Goal: Task Accomplishment & Management: Manage account settings

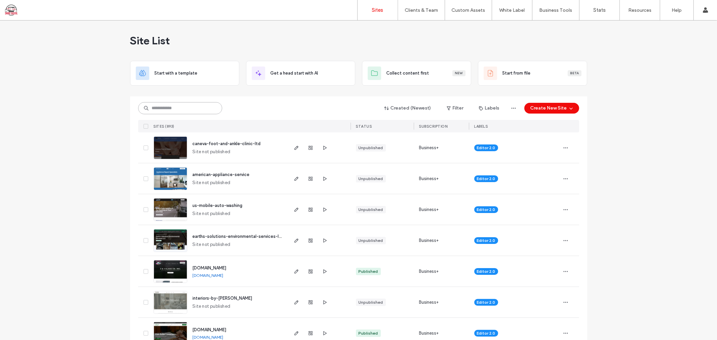
click at [179, 109] on input at bounding box center [180, 108] width 84 height 12
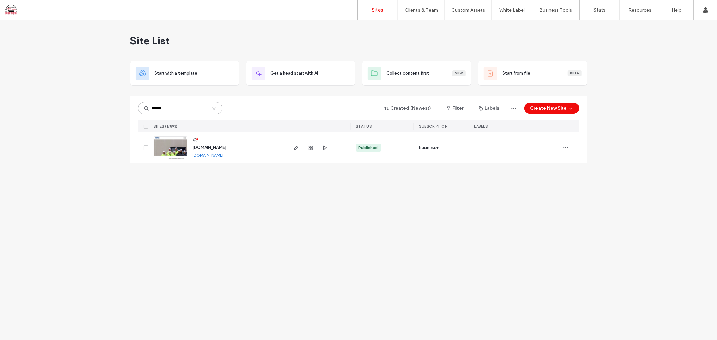
type input "******"
click at [210, 149] on span "[DOMAIN_NAME]" at bounding box center [210, 147] width 34 height 5
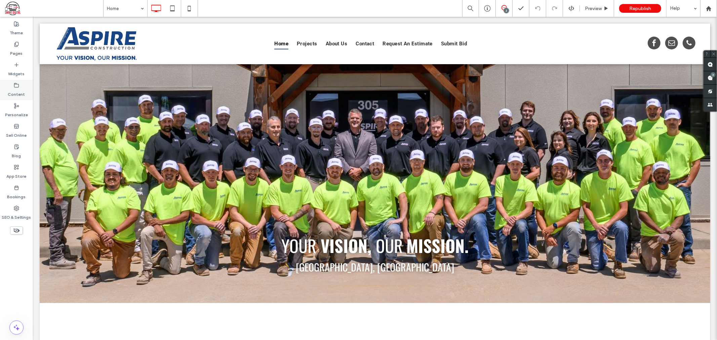
click at [21, 92] on label "Content" at bounding box center [16, 92] width 17 height 9
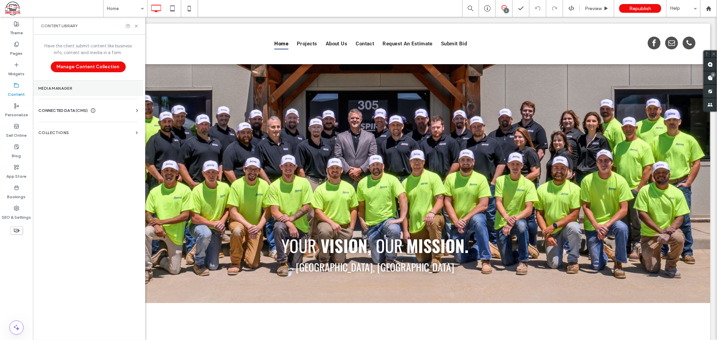
click at [71, 91] on section "Media Manager" at bounding box center [88, 88] width 110 height 15
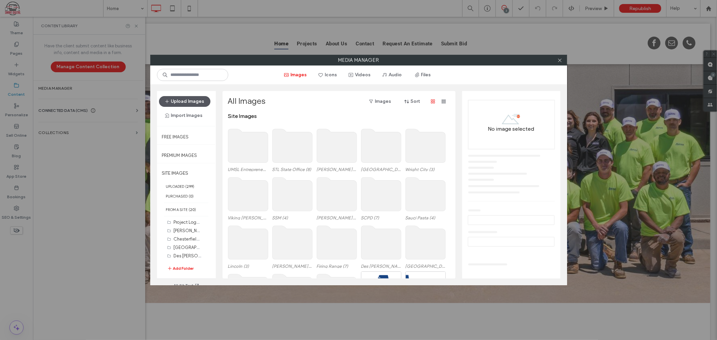
click at [190, 102] on button "Upload Images" at bounding box center [184, 101] width 51 height 11
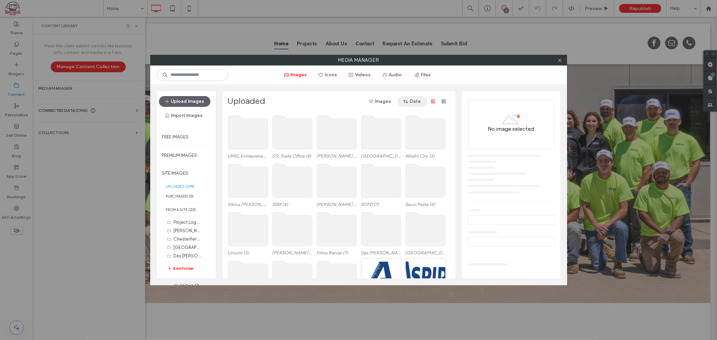
click at [408, 105] on span "button" at bounding box center [406, 101] width 7 height 10
click at [404, 120] on span "Date (New to Old)" at bounding box center [398, 119] width 37 height 7
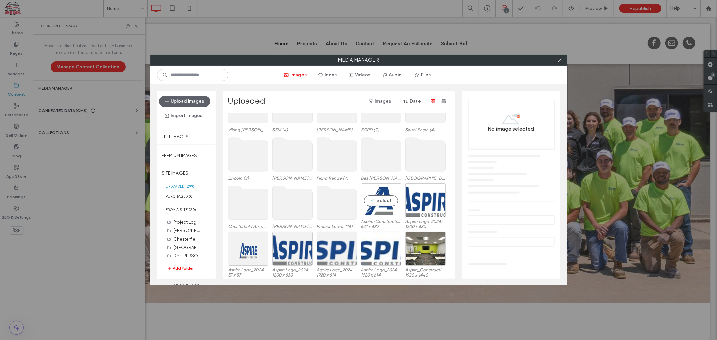
scroll to position [112, 0]
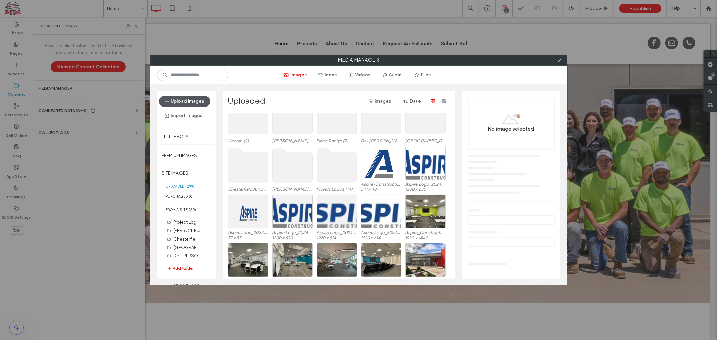
click at [182, 103] on button "Upload Images" at bounding box center [184, 101] width 51 height 11
click at [360, 73] on button "Videos" at bounding box center [360, 75] width 34 height 11
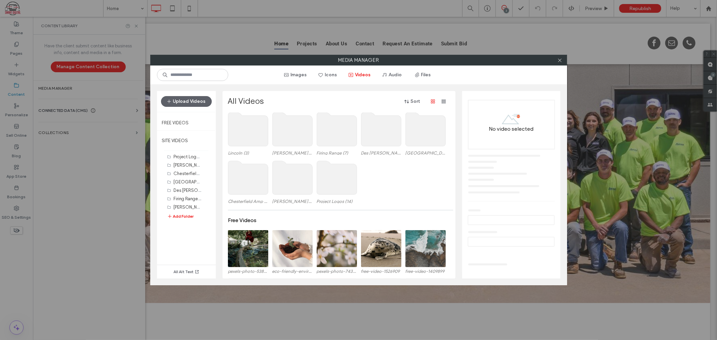
scroll to position [39, 0]
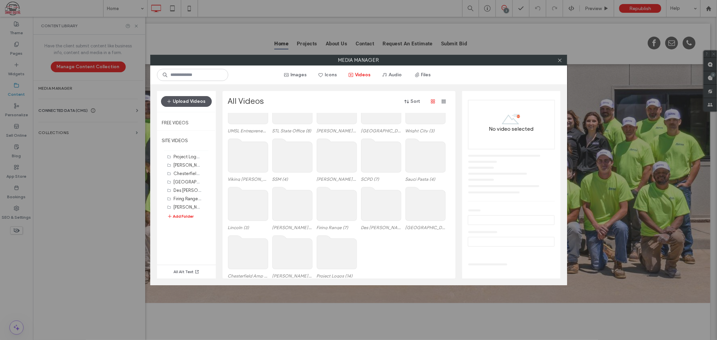
click at [195, 105] on button "Upload Videos" at bounding box center [186, 101] width 51 height 11
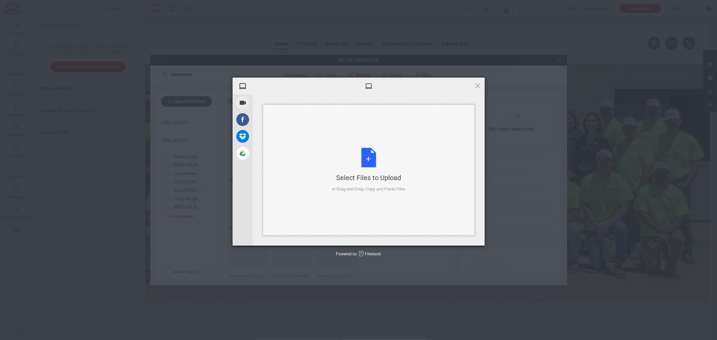
click at [373, 157] on div "Select Files to Upload or Drag and Drop, Copy and Paste Files" at bounding box center [369, 170] width 74 height 45
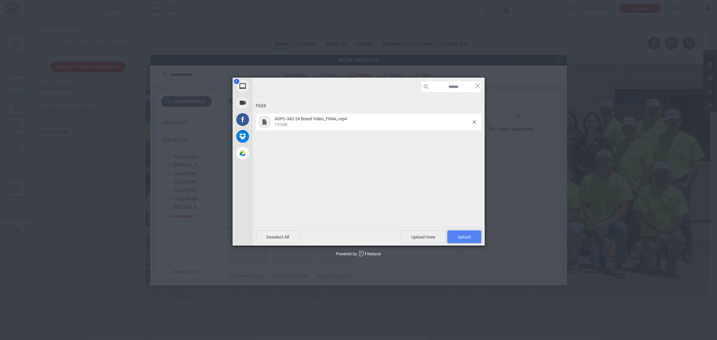
click at [454, 238] on span "Upload 1" at bounding box center [465, 237] width 34 height 13
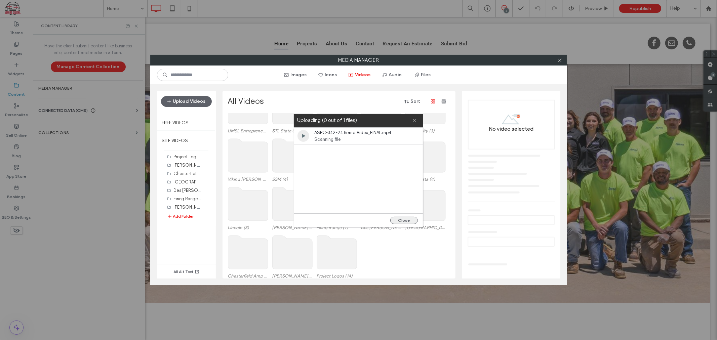
click at [408, 219] on button "Close" at bounding box center [404, 220] width 28 height 7
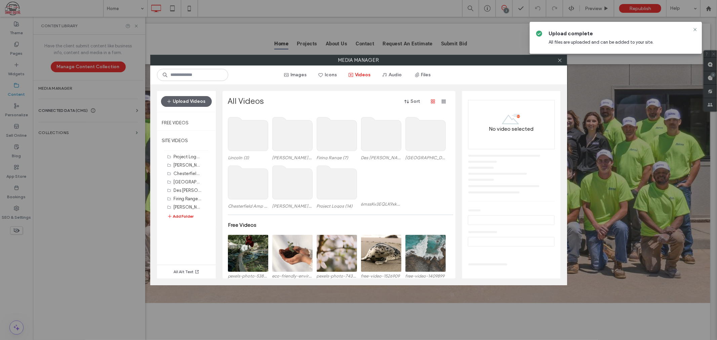
scroll to position [112, 0]
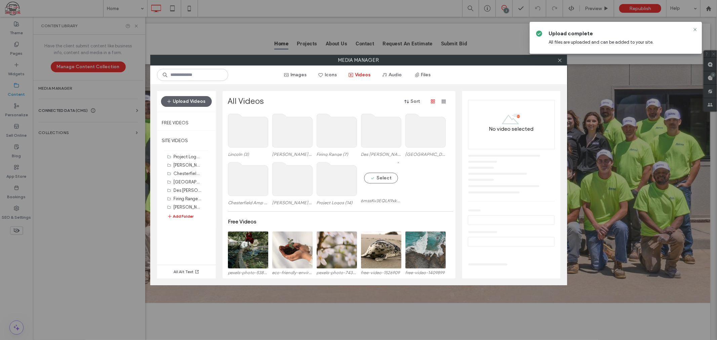
click at [389, 202] on label "6mssKv3EQLK9xkZCyuCQ_ASPC-342-24 Brand Video_FINAL.mp4" at bounding box center [381, 200] width 40 height 5
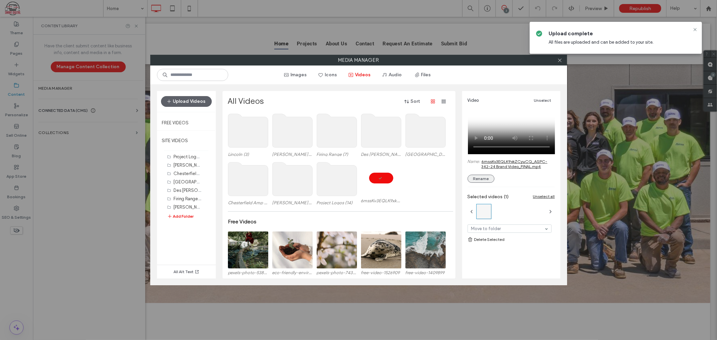
click at [483, 177] on button "Rename" at bounding box center [481, 179] width 27 height 8
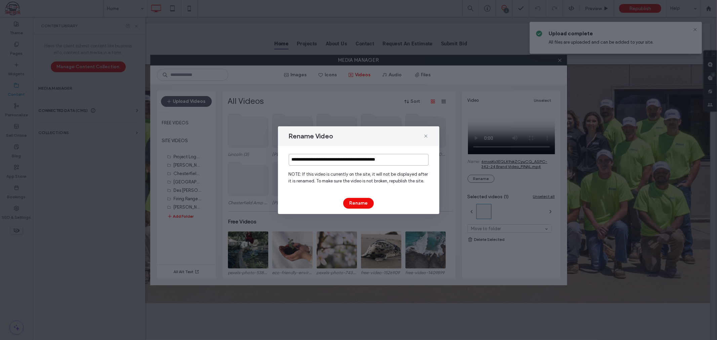
click at [373, 157] on input "**********" at bounding box center [359, 160] width 140 height 12
click at [350, 161] on input "**********" at bounding box center [359, 160] width 140 height 12
type input "**********"
click at [358, 206] on button "Rename" at bounding box center [358, 203] width 31 height 11
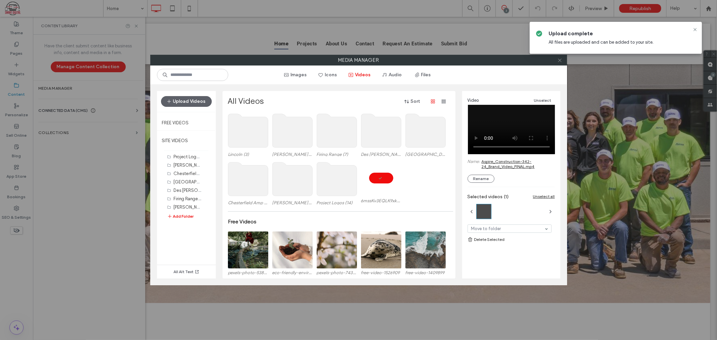
click at [559, 63] on icon at bounding box center [559, 60] width 5 height 5
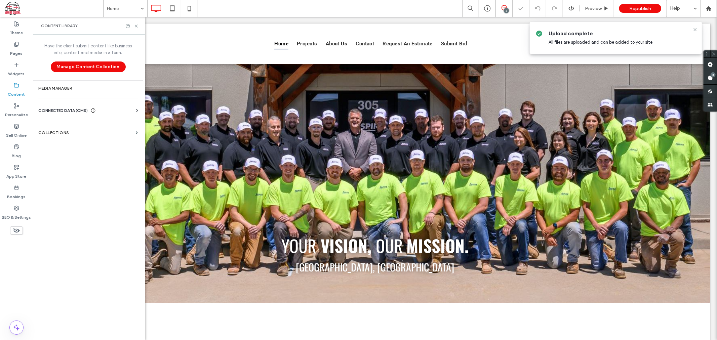
click at [13, 10] on span at bounding box center [54, 8] width 98 height 13
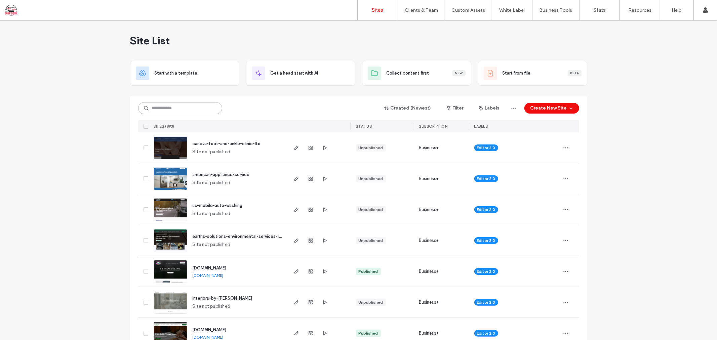
click at [160, 107] on input at bounding box center [180, 108] width 84 height 12
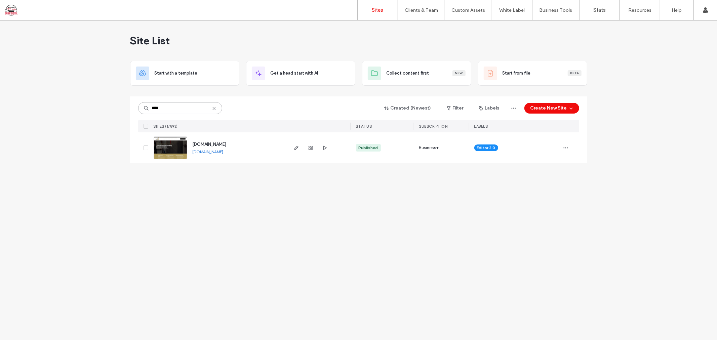
type input "****"
click at [219, 148] on div "www.twopillarsplumbing.com www.twopillarsplumbing.com" at bounding box center [237, 147] width 100 height 31
click at [221, 146] on span "www.twopillarsplumbing.com" at bounding box center [210, 144] width 34 height 5
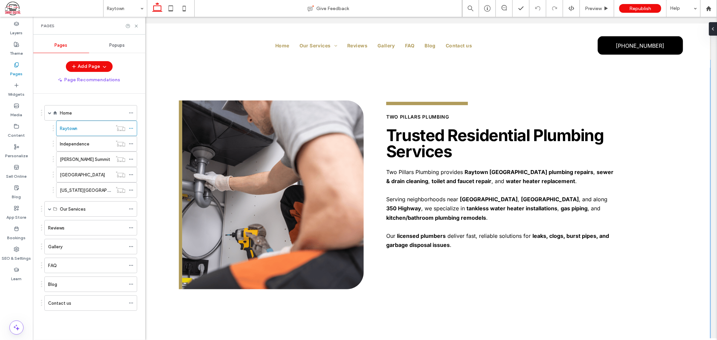
scroll to position [411, 0]
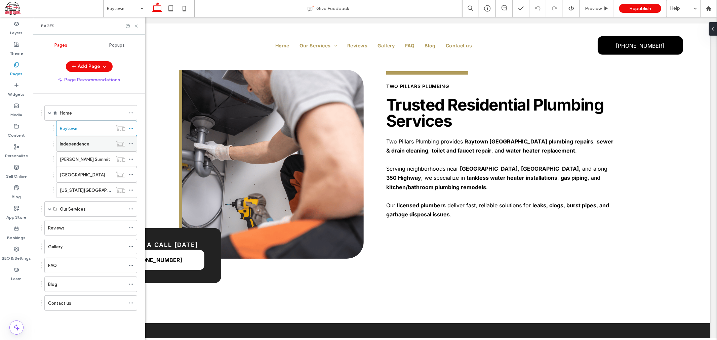
click at [89, 145] on label "Independence" at bounding box center [75, 144] width 30 height 12
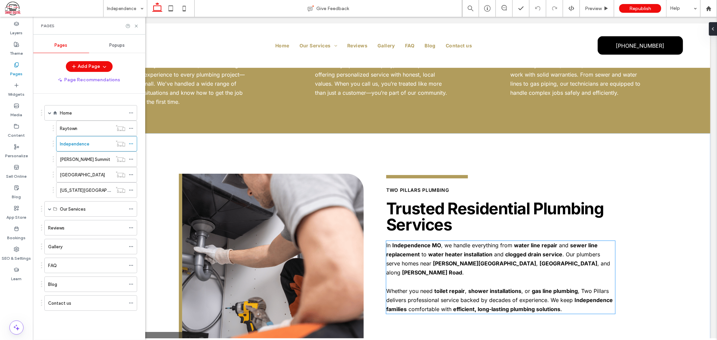
scroll to position [448, 0]
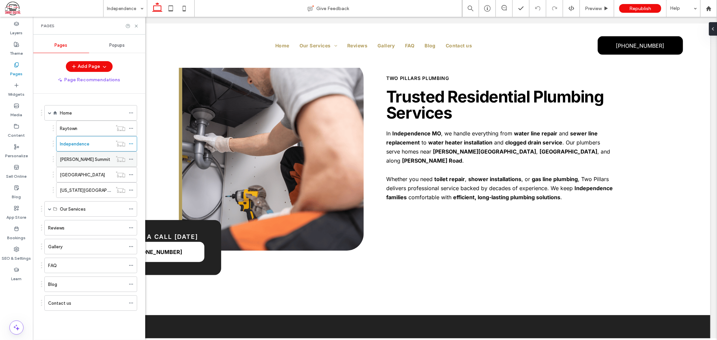
click at [73, 159] on label "Lee's Summit" at bounding box center [85, 160] width 50 height 12
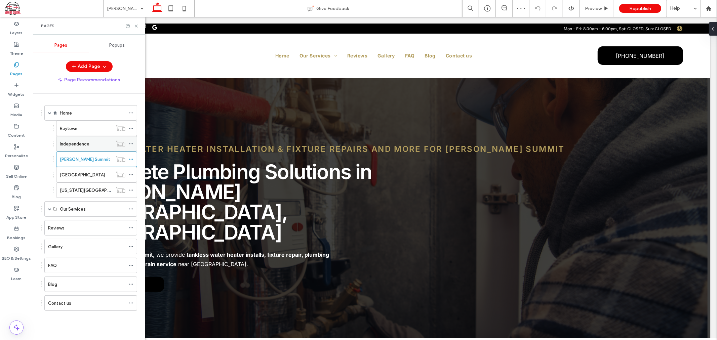
click at [79, 145] on label "Independence" at bounding box center [75, 144] width 30 height 12
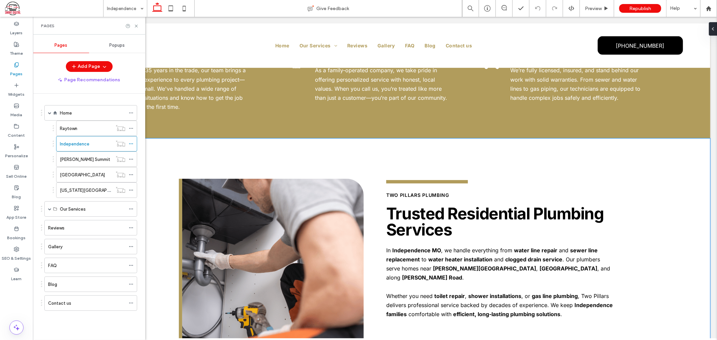
scroll to position [365, 0]
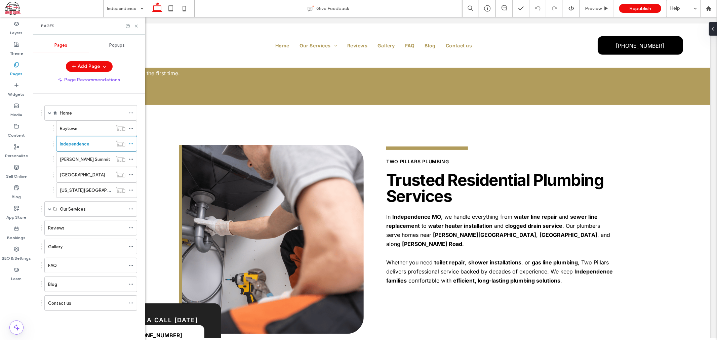
click at [96, 129] on div "Raytown" at bounding box center [86, 128] width 52 height 7
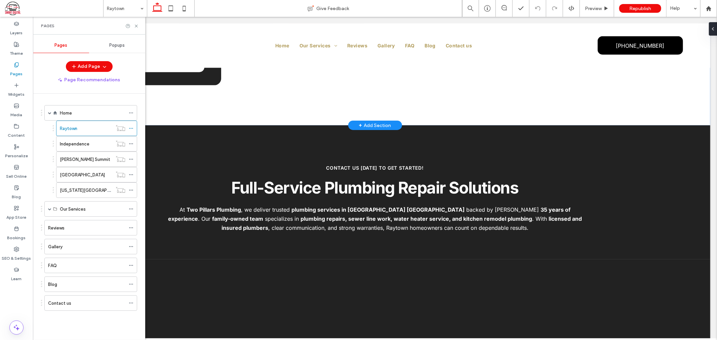
scroll to position [672, 0]
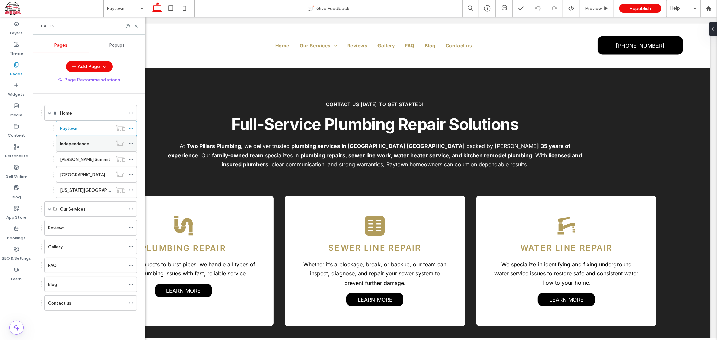
click at [75, 145] on label "Independence" at bounding box center [75, 144] width 30 height 12
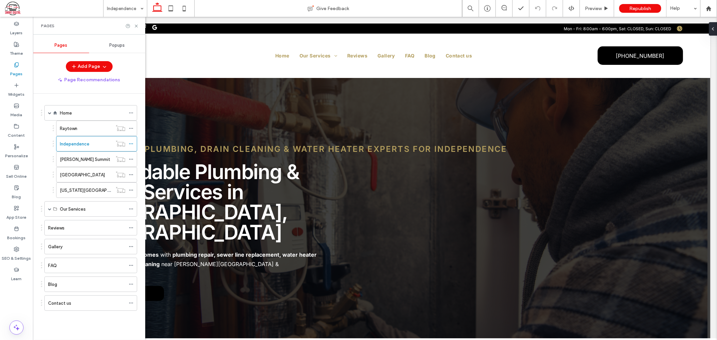
scroll to position [0, 0]
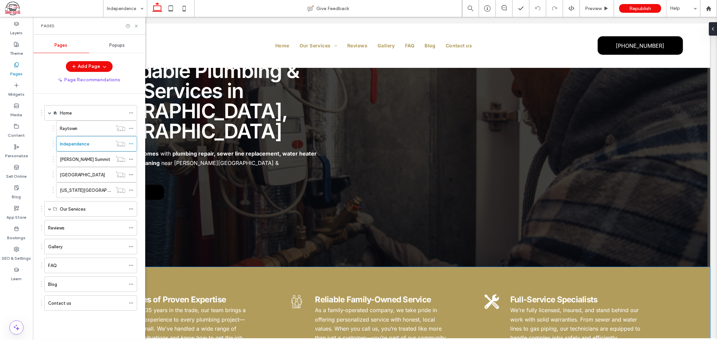
scroll to position [37, 0]
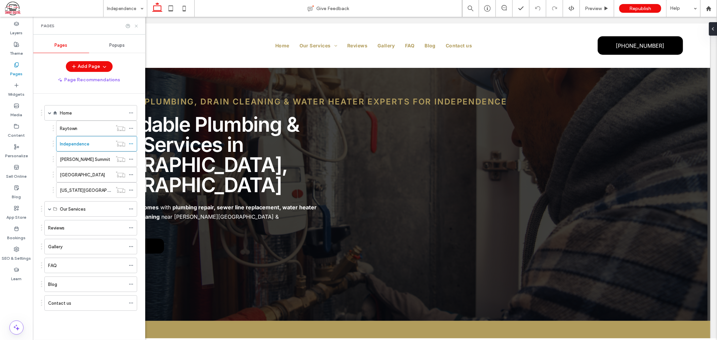
click at [138, 26] on icon at bounding box center [136, 26] width 5 height 5
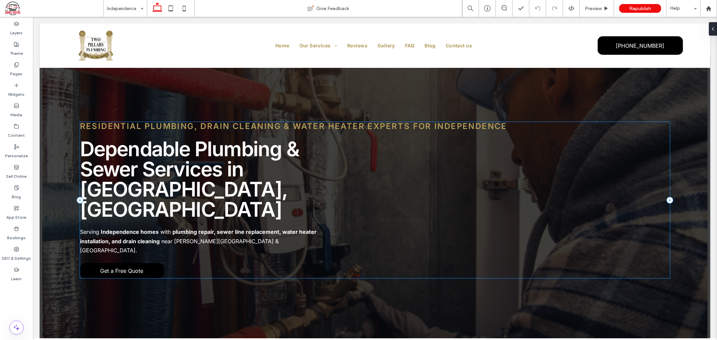
scroll to position [0, 0]
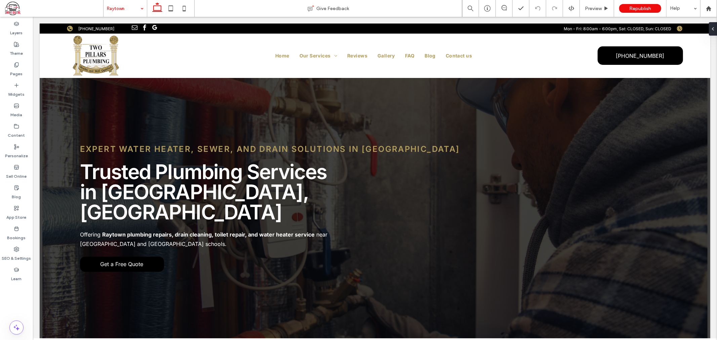
click at [115, 9] on input at bounding box center [123, 8] width 33 height 17
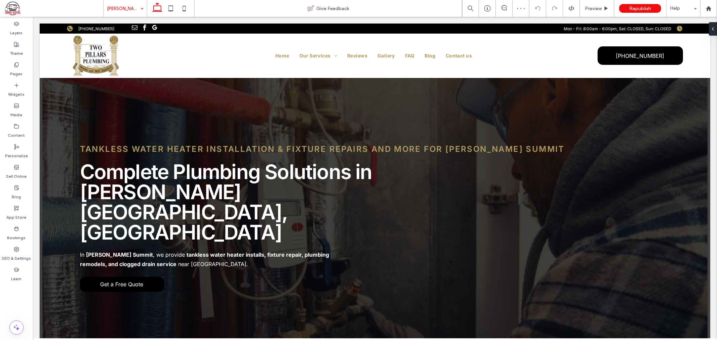
click at [115, 7] on input at bounding box center [123, 8] width 33 height 17
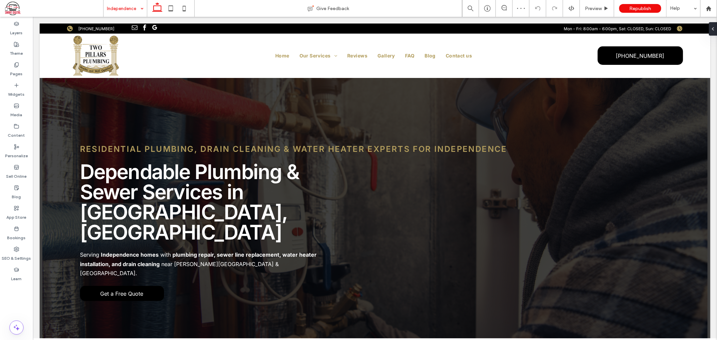
click at [108, 10] on input at bounding box center [123, 8] width 33 height 17
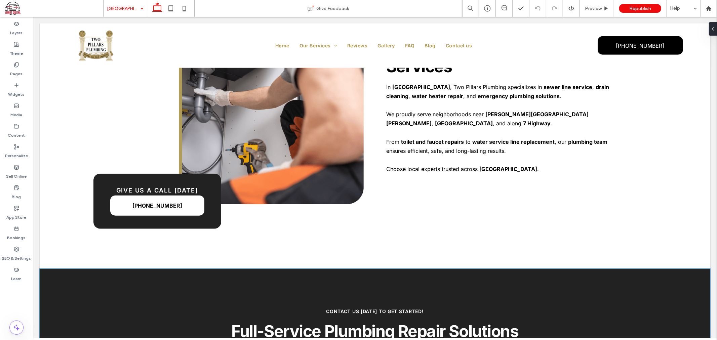
scroll to position [672, 0]
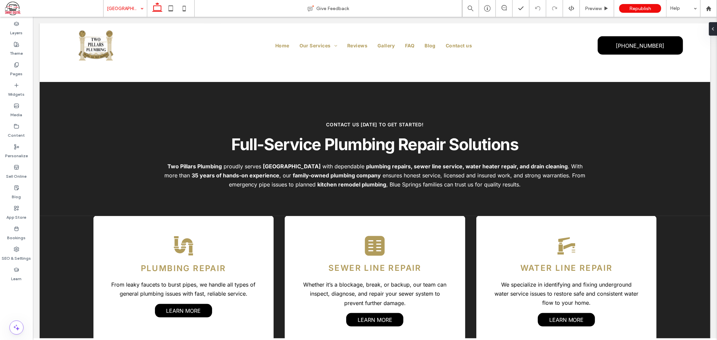
click at [116, 8] on input at bounding box center [123, 8] width 33 height 17
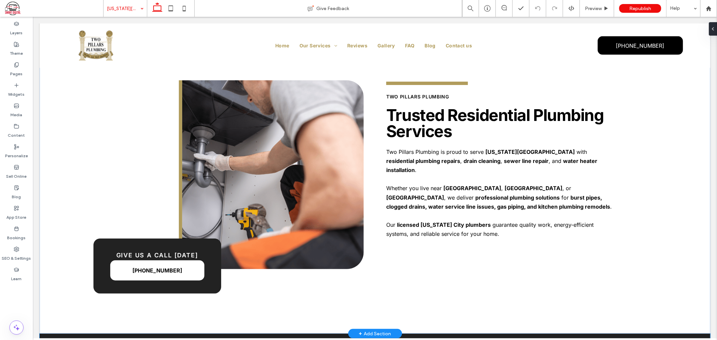
scroll to position [523, 0]
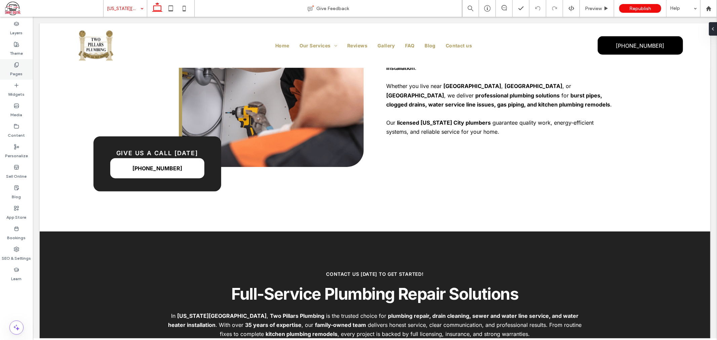
click at [15, 74] on label "Pages" at bounding box center [16, 72] width 12 height 9
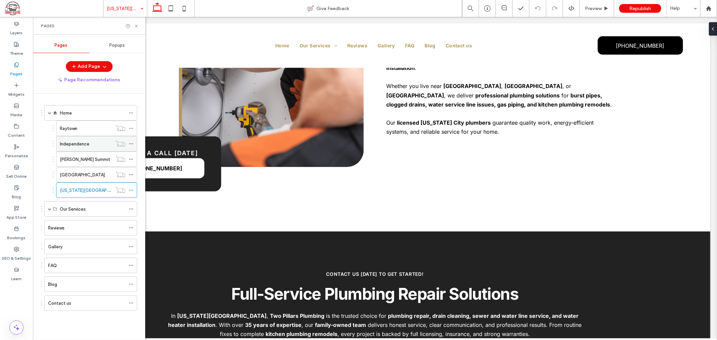
click at [134, 144] on div at bounding box center [133, 144] width 8 height 10
click at [131, 146] on icon at bounding box center [131, 144] width 5 height 5
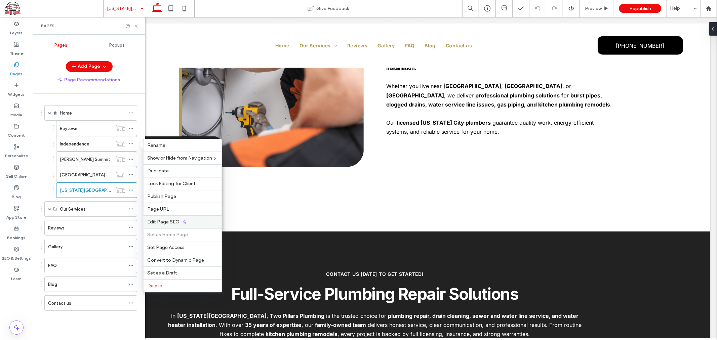
click at [167, 220] on span "Edit Page SEO" at bounding box center [164, 222] width 32 height 6
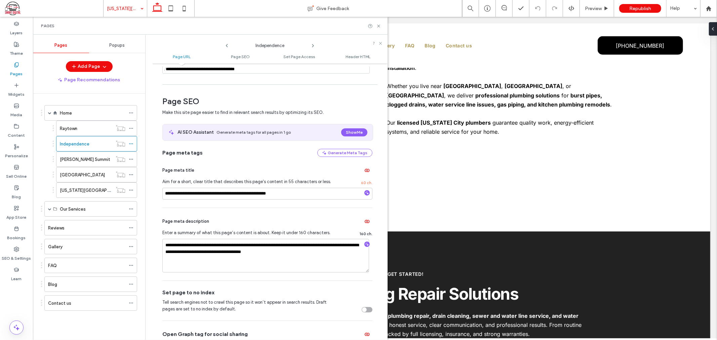
scroll to position [75, 0]
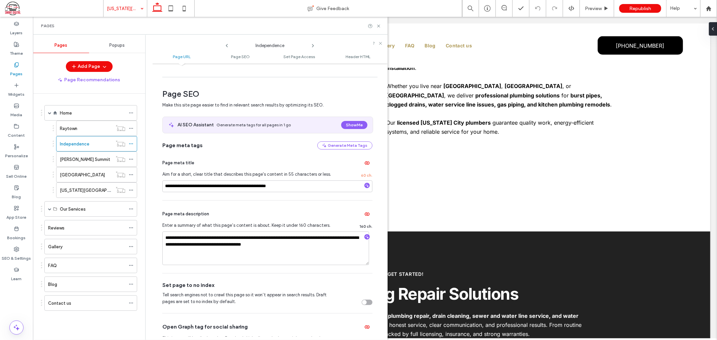
click at [228, 45] on icon at bounding box center [226, 45] width 5 height 5
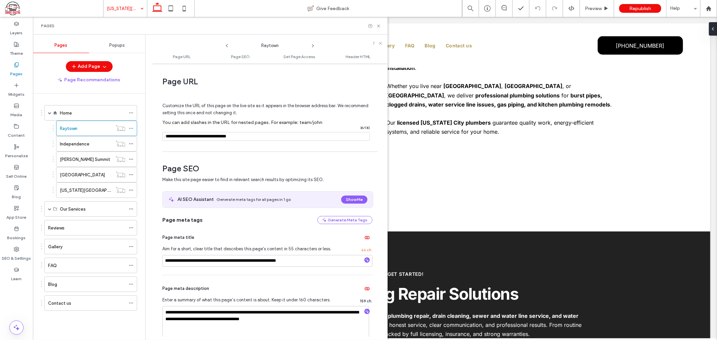
click at [312, 44] on icon at bounding box center [312, 45] width 5 height 5
click at [226, 45] on use at bounding box center [227, 45] width 2 height 3
click at [311, 45] on icon at bounding box center [312, 45] width 5 height 5
click at [225, 46] on icon at bounding box center [226, 45] width 5 height 5
click at [313, 46] on icon at bounding box center [312, 45] width 5 height 5
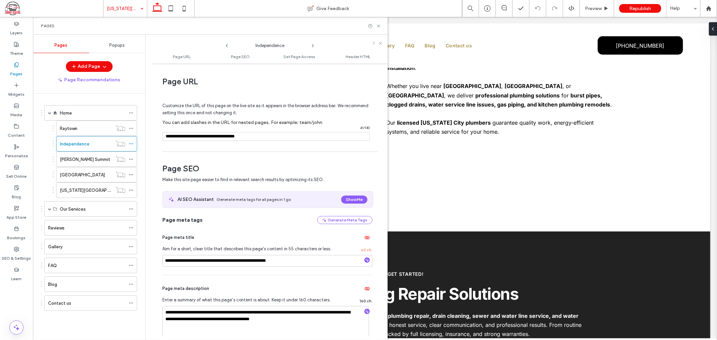
click at [313, 46] on icon at bounding box center [312, 45] width 5 height 5
click at [226, 44] on icon at bounding box center [226, 45] width 5 height 5
click at [227, 44] on icon at bounding box center [226, 45] width 5 height 5
click at [313, 48] on icon at bounding box center [312, 45] width 5 height 5
click at [312, 46] on icon at bounding box center [312, 45] width 5 height 5
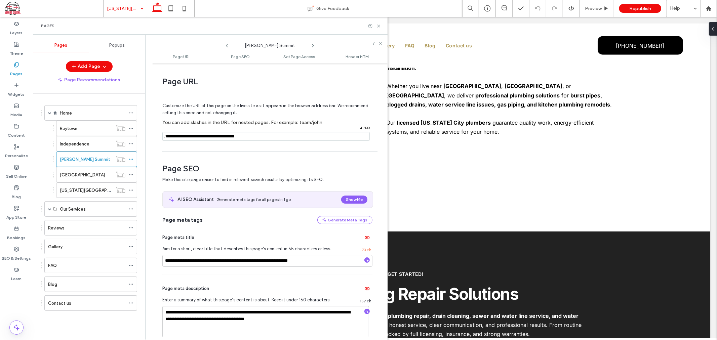
click at [312, 46] on icon at bounding box center [312, 45] width 5 height 5
click at [225, 46] on icon at bounding box center [226, 45] width 5 height 5
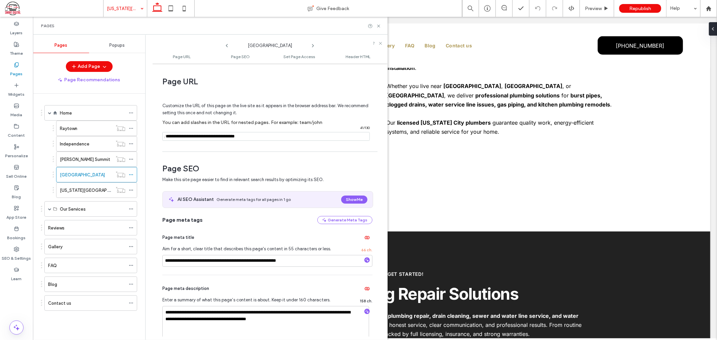
click at [313, 46] on icon at bounding box center [312, 45] width 5 height 5
click at [228, 46] on icon at bounding box center [226, 45] width 5 height 5
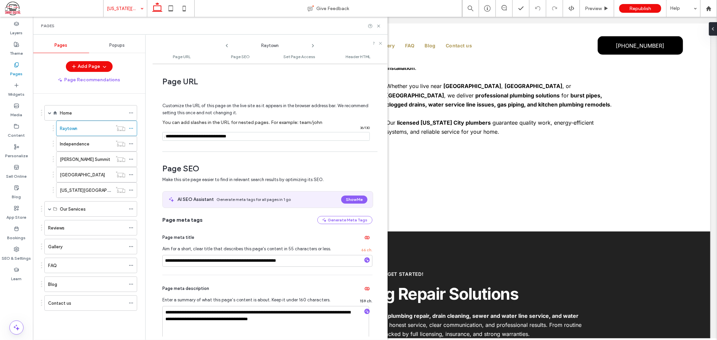
click at [5, 5] on span at bounding box center [54, 8] width 98 height 13
